Goal: Task Accomplishment & Management: Use online tool/utility

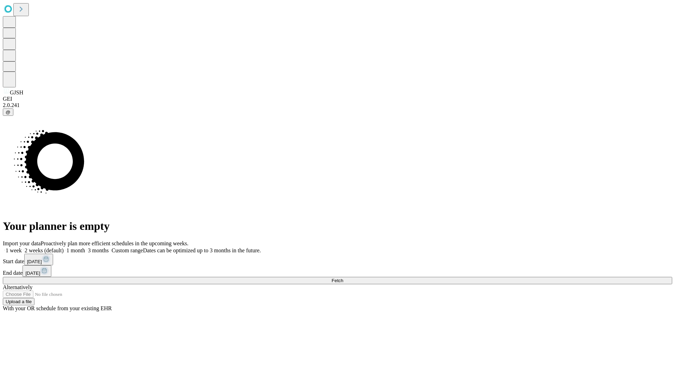
click at [343, 278] on span "Fetch" at bounding box center [337, 280] width 12 height 5
